Goal: Task Accomplishment & Management: Complete application form

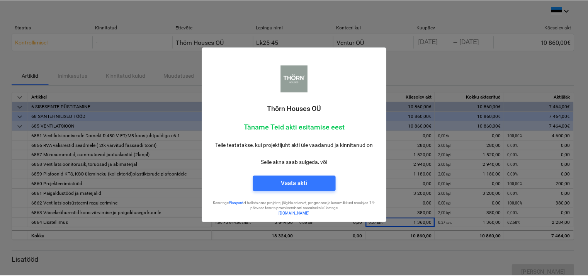
scroll to position [0, 0]
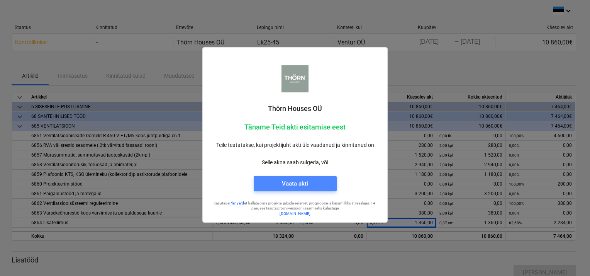
click at [293, 182] on div "Vaata akti" at bounding box center [295, 183] width 26 height 10
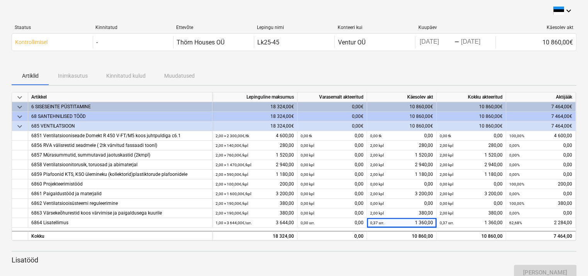
click at [70, 76] on div "Artiklid Inimkasutus Kinnitatud kulud Muudatused" at bounding box center [294, 75] width 565 height 19
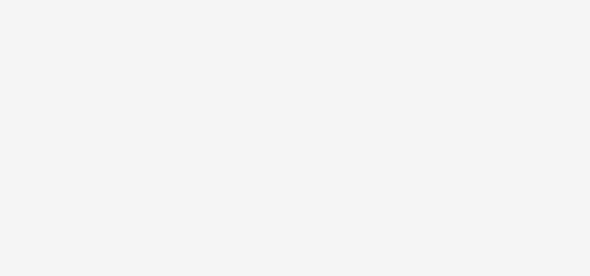
click at [427, 46] on body "keyboard_arrow_down Staatus Kinnitatud Ettevõte Lepingu nimi Konteeri kui Kuupä…" at bounding box center [295, 138] width 590 height 276
click td "5"
type input "[DATE]"
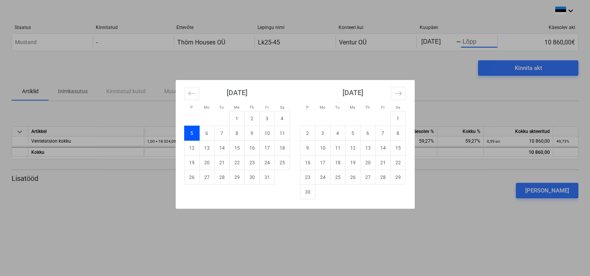
drag, startPoint x: 456, startPoint y: 229, endPoint x: 455, endPoint y: 225, distance: 3.9
click at [455, 228] on div "P Mo Tu Me Th Fr Sa P Mo Tu Me Th Fr Sa [DATE] 1 2 3 4 5 6 7 8 9 10 11 12 13 14…" at bounding box center [295, 138] width 590 height 276
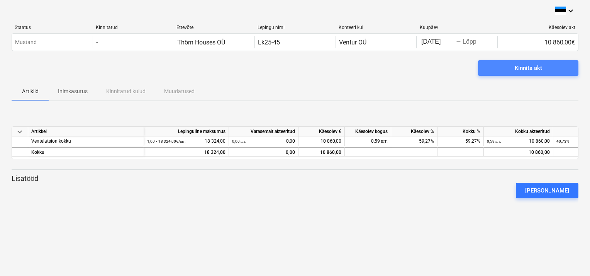
click at [518, 69] on div "Kinnita akt" at bounding box center [528, 68] width 27 height 10
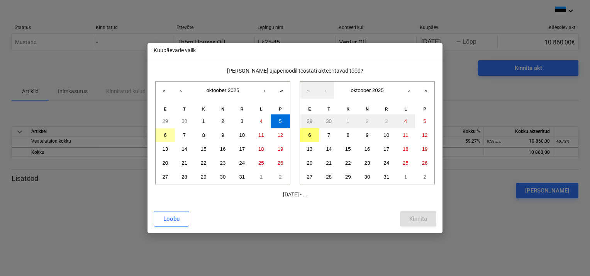
click at [166, 134] on abbr "6" at bounding box center [165, 135] width 3 height 6
click at [309, 133] on abbr "6" at bounding box center [309, 135] width 3 height 6
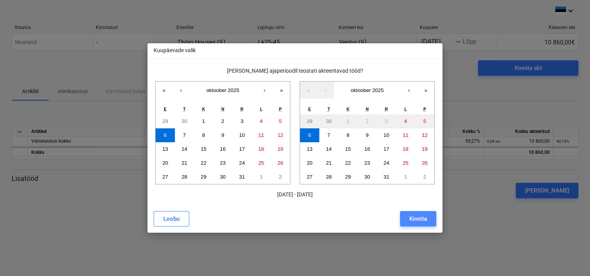
click at [418, 218] on div "Kinnita" at bounding box center [418, 219] width 18 height 10
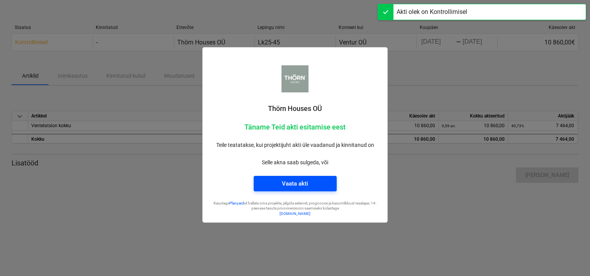
click at [293, 185] on div "Vaata akti" at bounding box center [295, 183] width 26 height 10
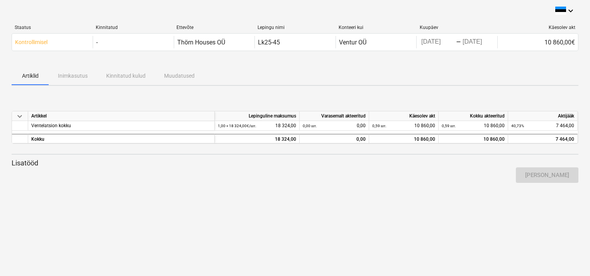
click at [19, 116] on span "keyboard_arrow_down" at bounding box center [19, 115] width 9 height 9
click at [17, 118] on span "keyboard_arrow_right" at bounding box center [19, 115] width 9 height 9
click at [22, 114] on span "keyboard_arrow_down" at bounding box center [19, 115] width 9 height 9
click at [19, 115] on span "keyboard_arrow_right" at bounding box center [19, 115] width 9 height 9
